Goal: Task Accomplishment & Management: Manage account settings

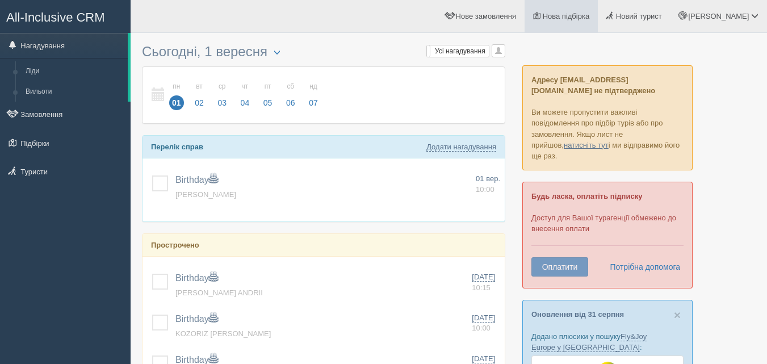
click at [590, 12] on span "Нова підбірка" at bounding box center [566, 16] width 47 height 9
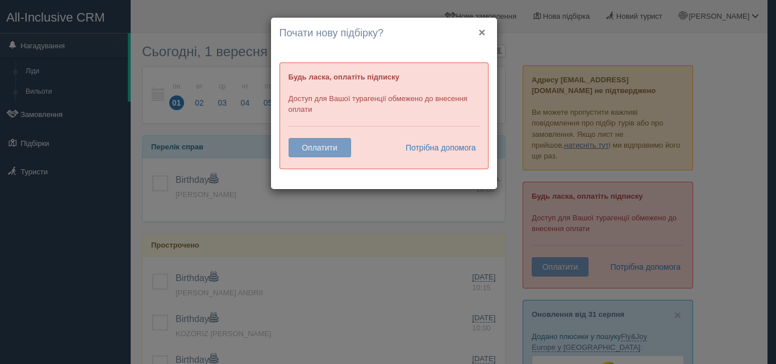
click at [483, 34] on button "×" at bounding box center [481, 32] width 7 height 12
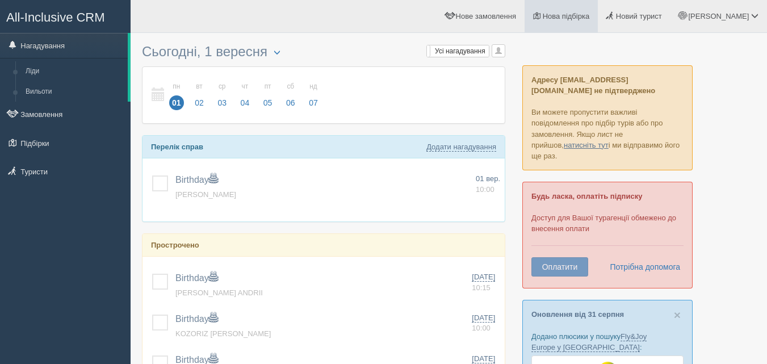
click at [590, 16] on span "Нова підбірка" at bounding box center [566, 16] width 47 height 9
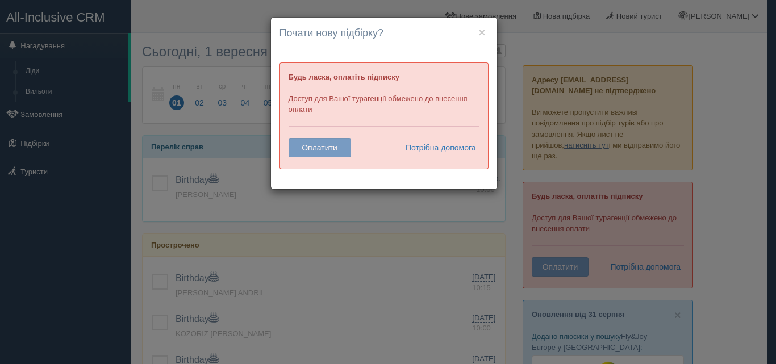
drag, startPoint x: 457, startPoint y: 90, endPoint x: 465, endPoint y: 47, distance: 43.9
click at [457, 90] on div "Будь ласка, оплатіть підписку Доступ для Вашої турагенції обмежено до внесення …" at bounding box center [383, 115] width 209 height 107
click at [483, 31] on button "×" at bounding box center [481, 32] width 7 height 12
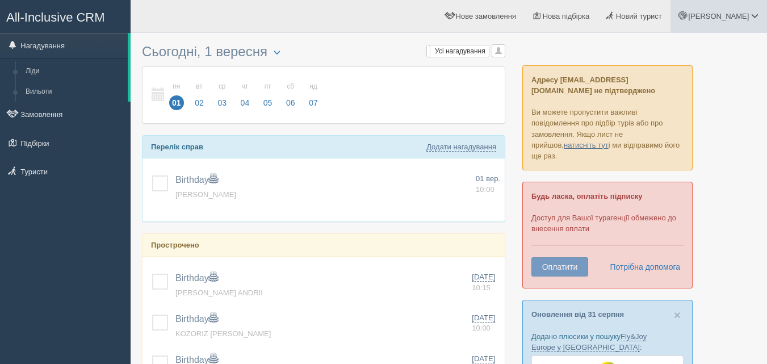
click at [759, 14] on link "[PERSON_NAME]" at bounding box center [719, 16] width 97 height 32
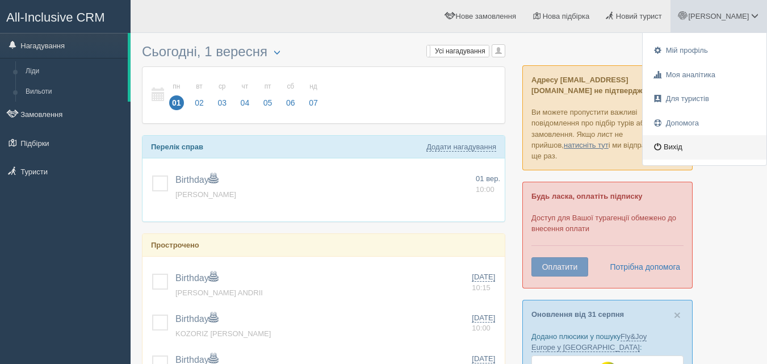
click at [683, 145] on link "Вихід" at bounding box center [705, 147] width 124 height 24
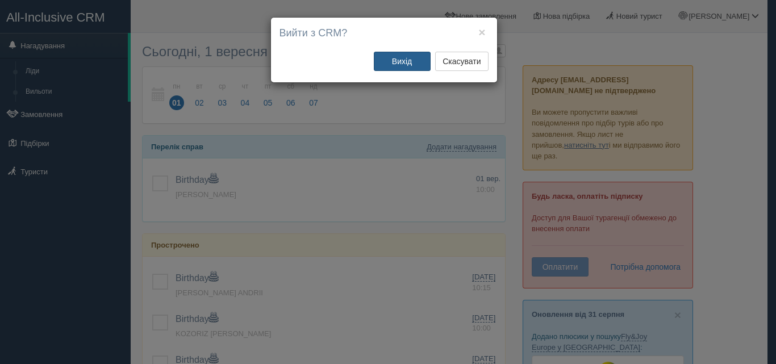
click at [420, 66] on button "Вихід" at bounding box center [402, 61] width 57 height 19
